Goal: Task Accomplishment & Management: Manage account settings

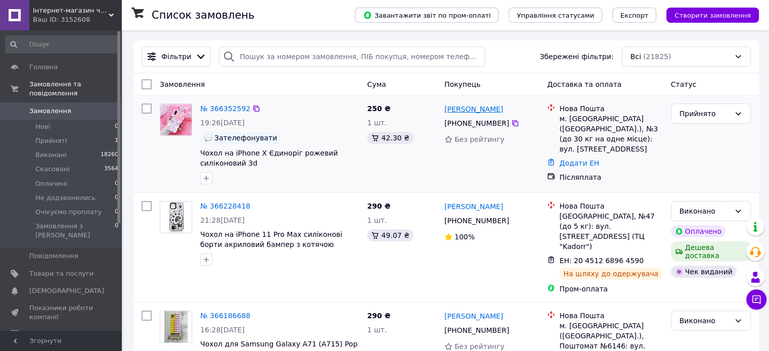
click at [459, 113] on link "[PERSON_NAME]" at bounding box center [473, 109] width 59 height 10
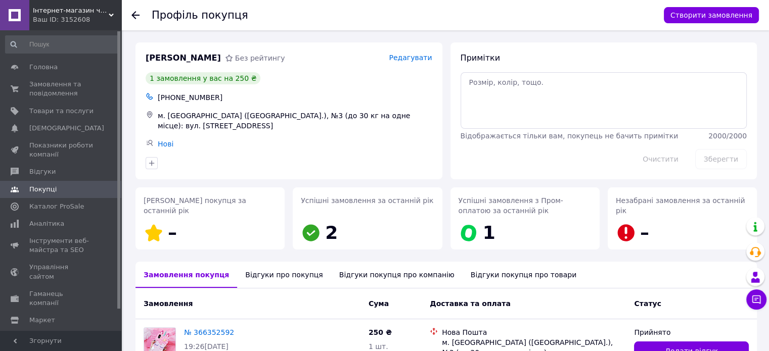
scroll to position [100, 0]
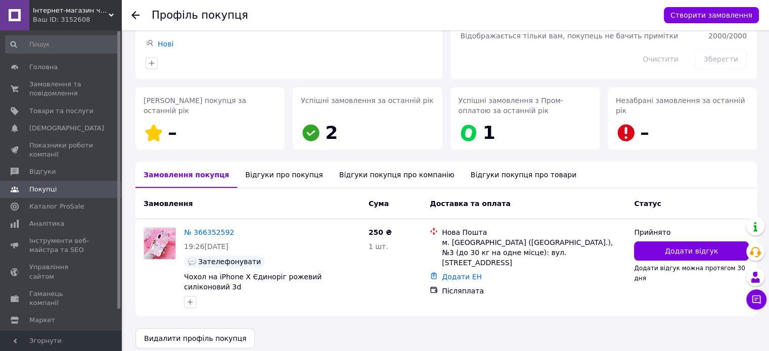
click at [285, 175] on div "Відгуки про покупця" at bounding box center [284, 175] width 94 height 26
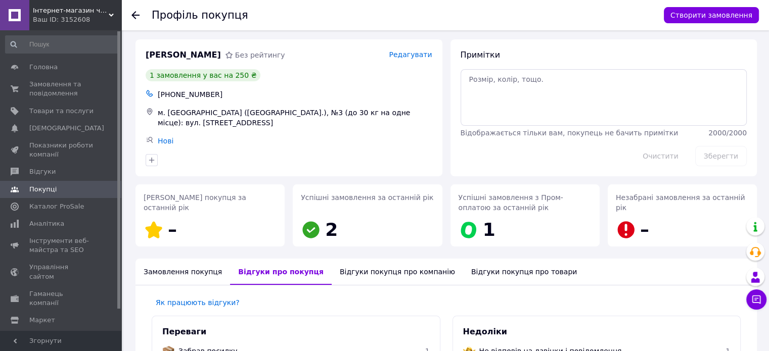
scroll to position [0, 0]
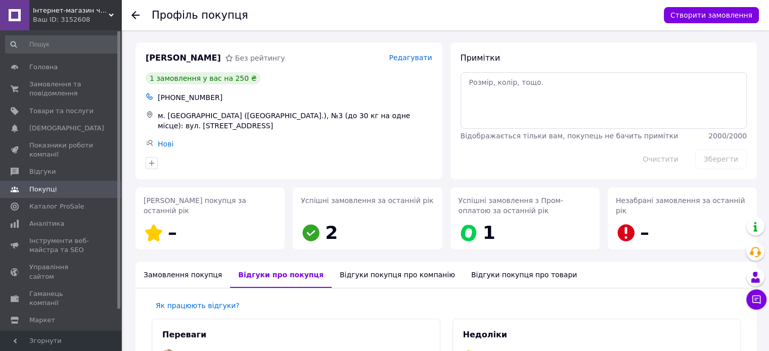
click at [359, 278] on div "Відгуки покупця про компанію" at bounding box center [397, 275] width 131 height 26
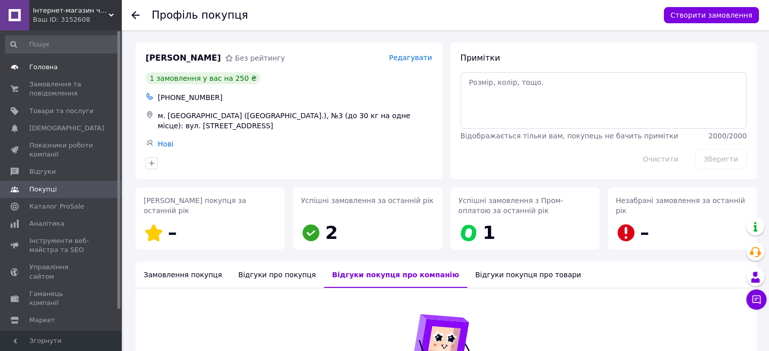
click at [28, 72] on link "Головна" at bounding box center [62, 67] width 124 height 17
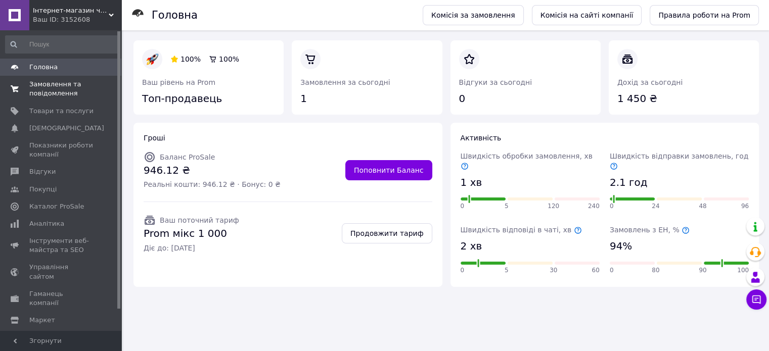
click at [44, 95] on span "Замовлення та повідомлення" at bounding box center [61, 89] width 64 height 18
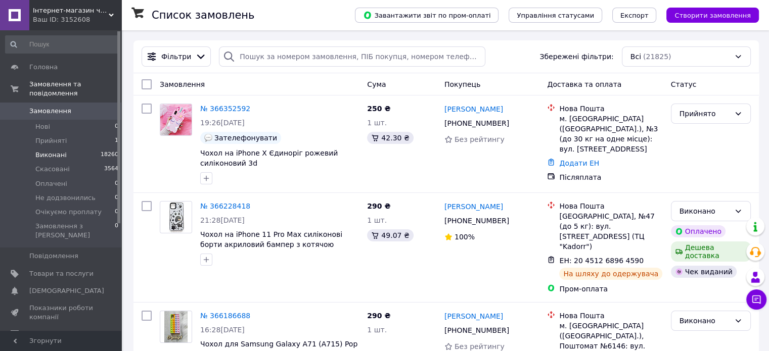
click at [59, 151] on span "Виконані" at bounding box center [50, 155] width 31 height 9
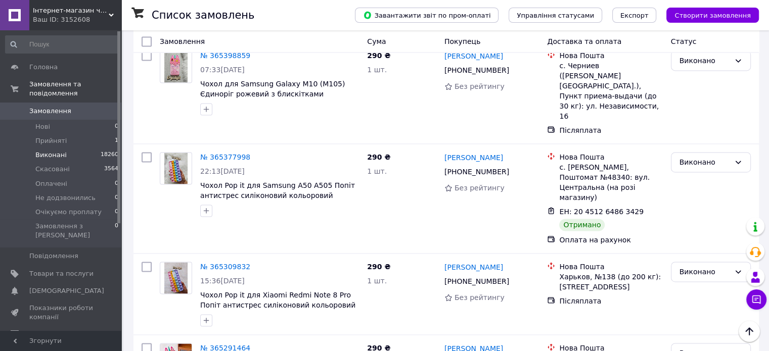
scroll to position [1538, 0]
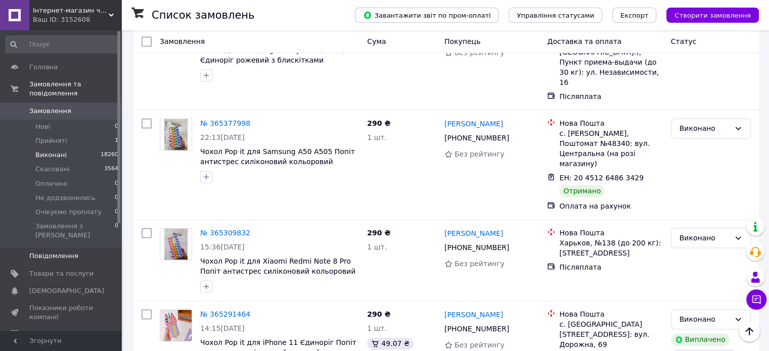
click at [53, 252] on span "Повідомлення" at bounding box center [53, 256] width 49 height 9
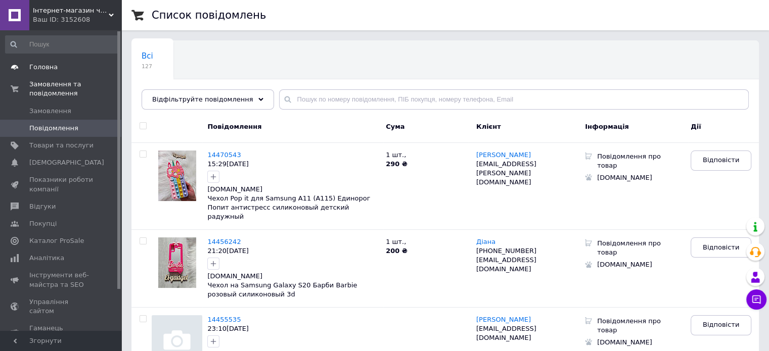
click at [61, 66] on span "Головна" at bounding box center [61, 67] width 64 height 9
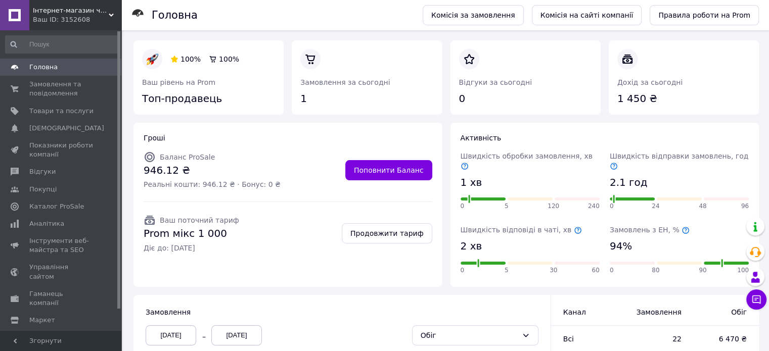
click at [51, 67] on span "Головна" at bounding box center [43, 67] width 28 height 9
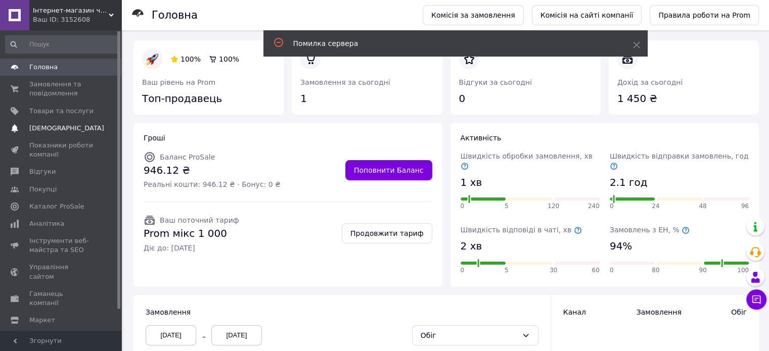
click at [39, 130] on span "[DEMOGRAPHIC_DATA]" at bounding box center [66, 128] width 75 height 9
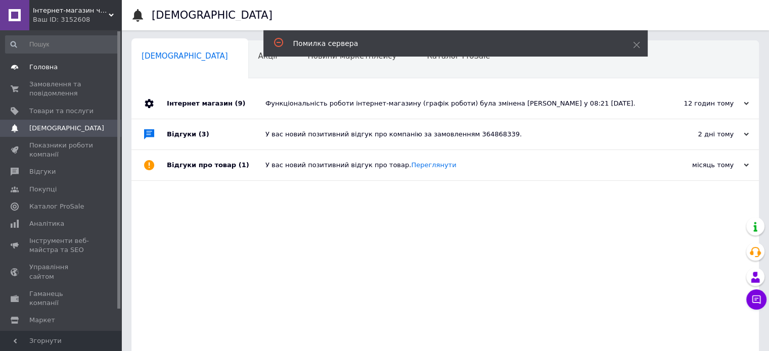
click at [56, 66] on span "Головна" at bounding box center [61, 67] width 64 height 9
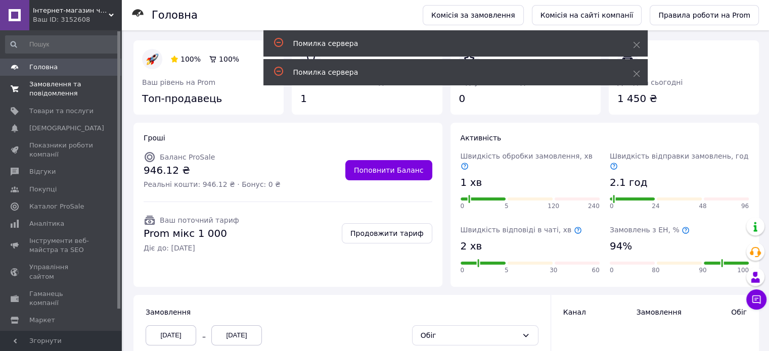
click at [49, 85] on span "Замовлення та повідомлення" at bounding box center [61, 89] width 64 height 18
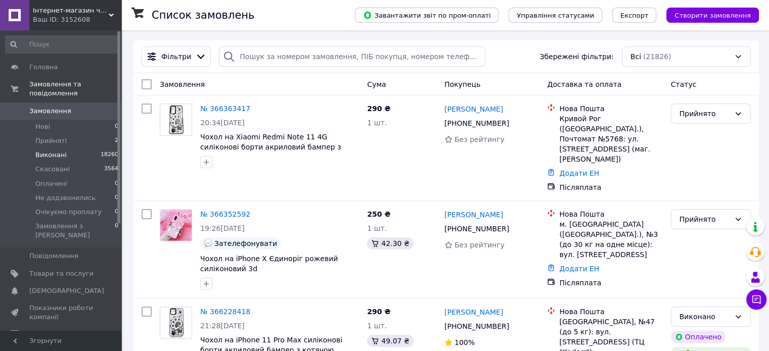
click at [73, 151] on li "Виконані 18260" at bounding box center [62, 155] width 124 height 14
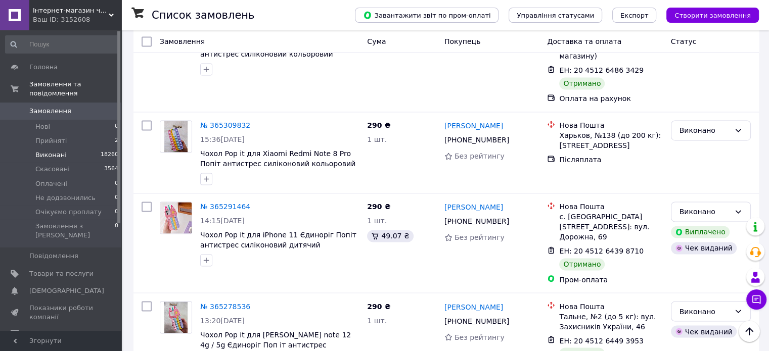
scroll to position [1662, 0]
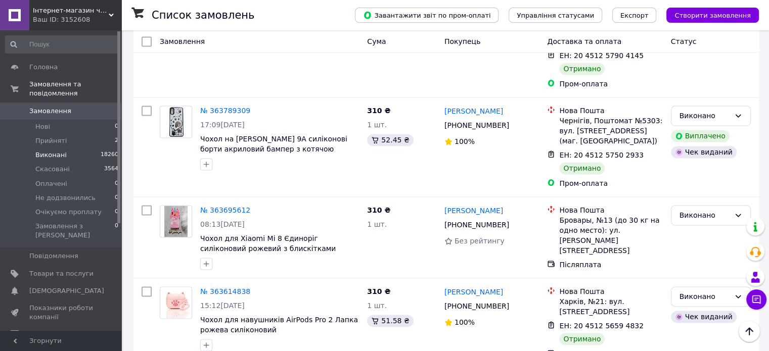
scroll to position [1592, 0]
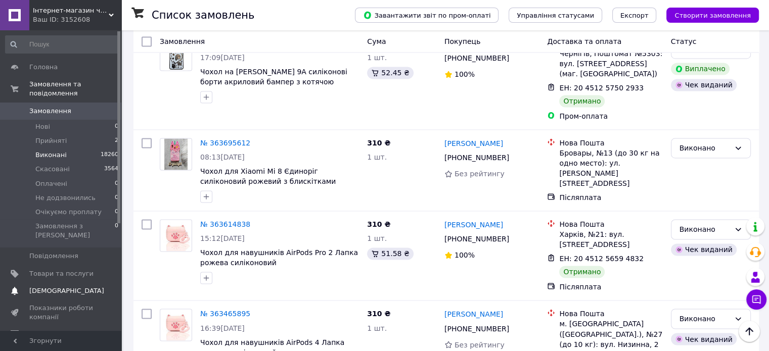
click at [61, 287] on span "[DEMOGRAPHIC_DATA]" at bounding box center [66, 291] width 75 height 9
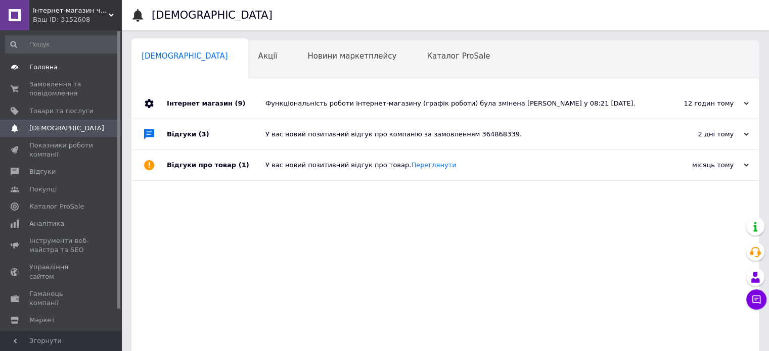
click at [75, 68] on span "Головна" at bounding box center [61, 67] width 64 height 9
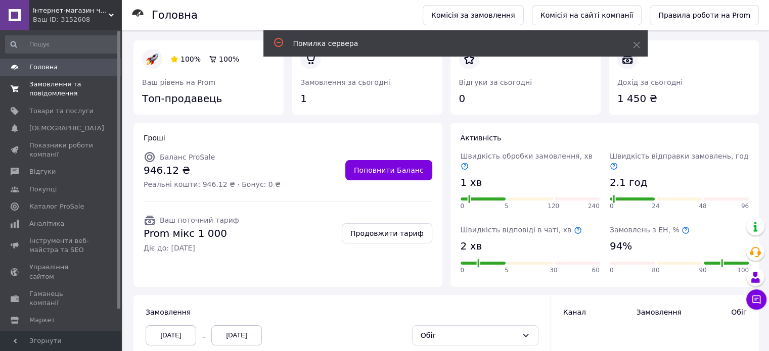
click at [67, 90] on span "Замовлення та повідомлення" at bounding box center [61, 89] width 64 height 18
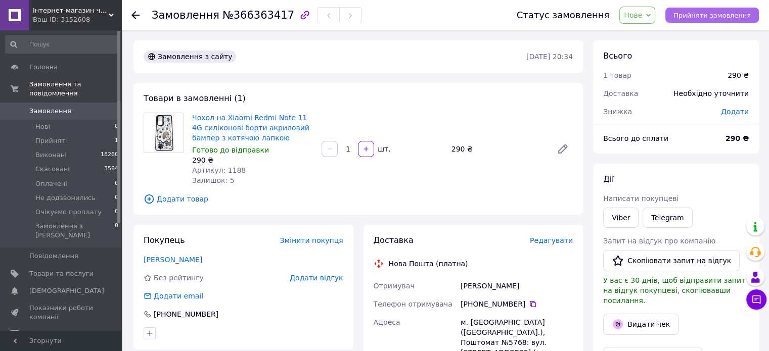
click at [714, 15] on span "Прийняти замовлення" at bounding box center [711, 16] width 77 height 8
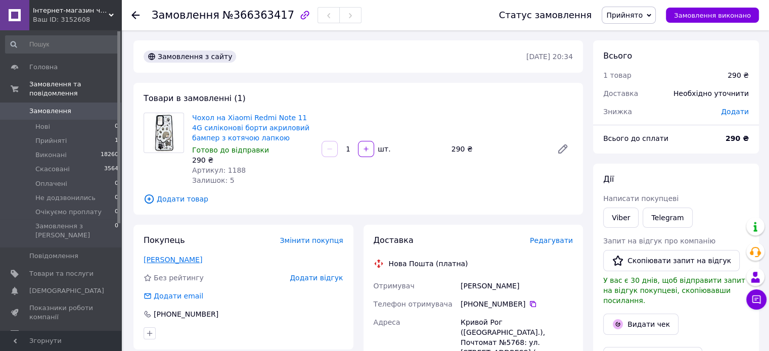
click at [170, 261] on link "Савчук Катерина" at bounding box center [173, 260] width 59 height 8
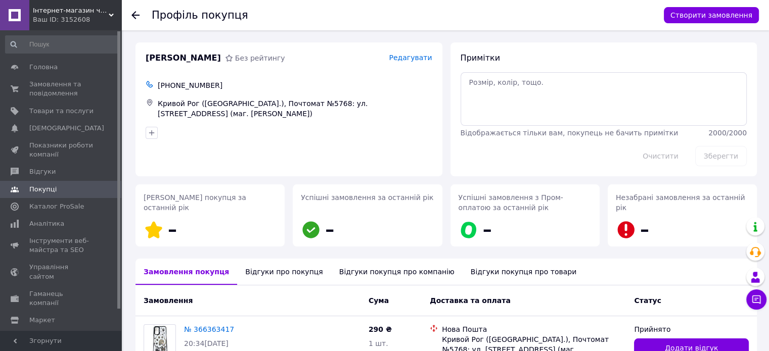
click at [260, 274] on div "Відгуки про покупця" at bounding box center [284, 272] width 94 height 26
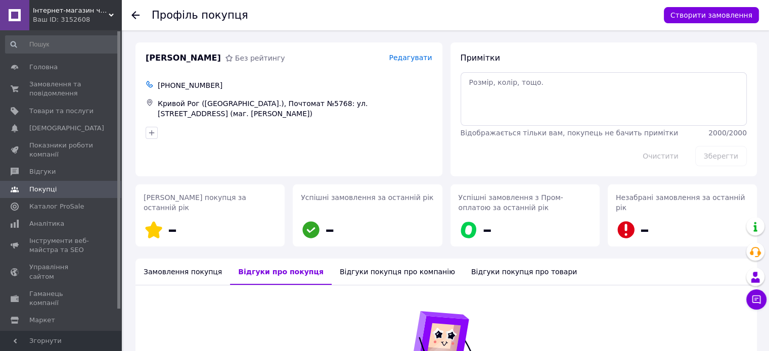
click at [386, 271] on div "Відгуки покупця про компанію" at bounding box center [397, 272] width 131 height 26
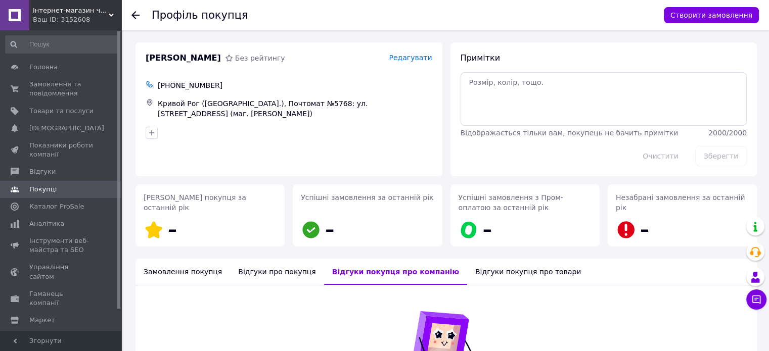
click at [494, 274] on div "Відгуки покупця про товари" at bounding box center [528, 272] width 122 height 26
